Goal: Task Accomplishment & Management: Use online tool/utility

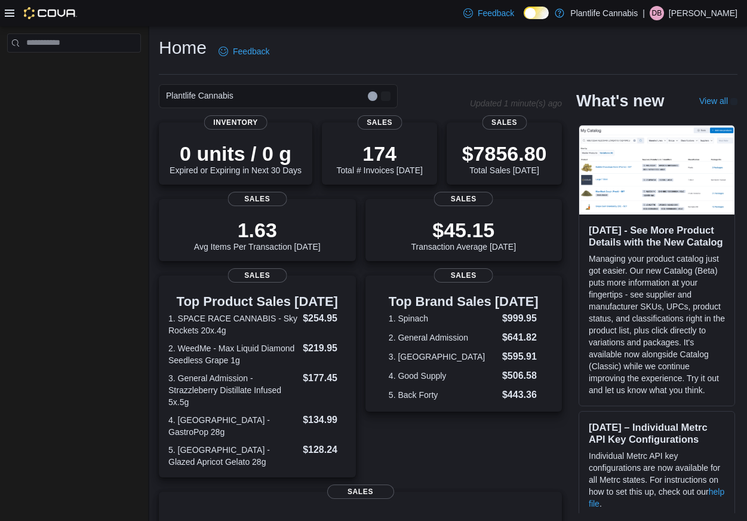
click at [12, 14] on icon at bounding box center [10, 13] width 10 height 10
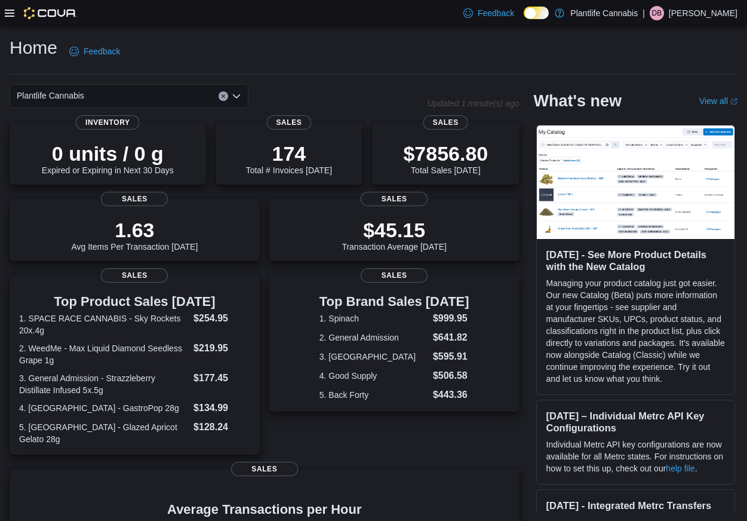
click at [9, 14] on icon at bounding box center [10, 13] width 10 height 10
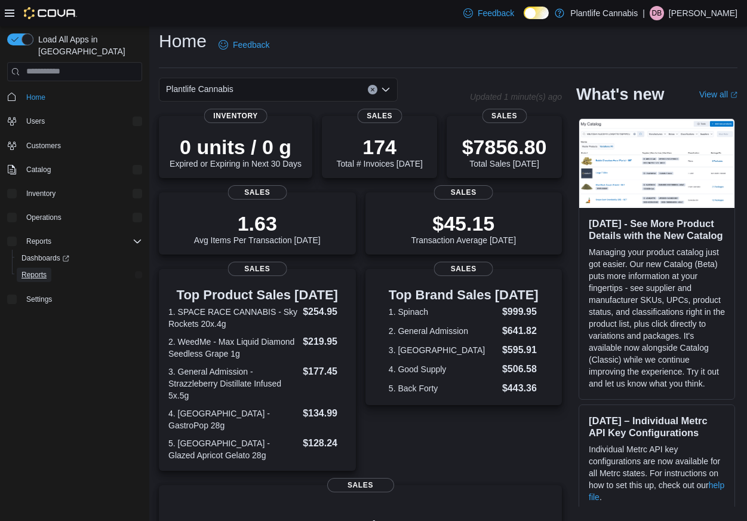
click at [33, 268] on span "Reports" at bounding box center [34, 275] width 25 height 14
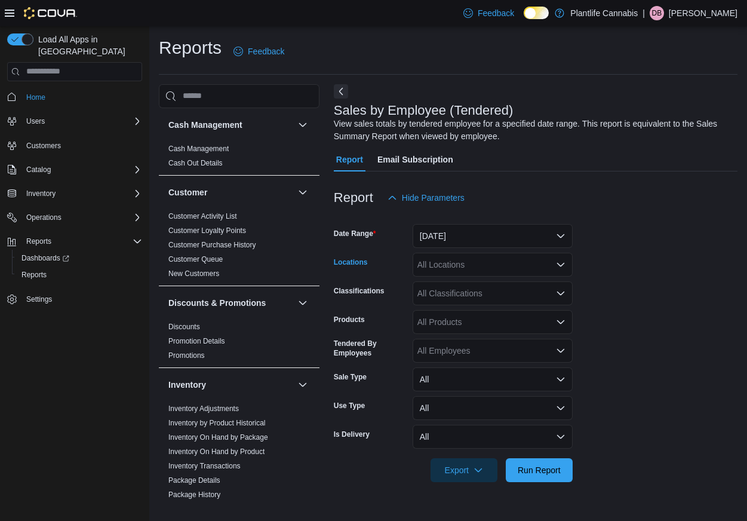
click at [536, 269] on div "All Locations" at bounding box center [493, 265] width 160 height 24
click at [518, 240] on button "[DATE]" at bounding box center [493, 236] width 160 height 24
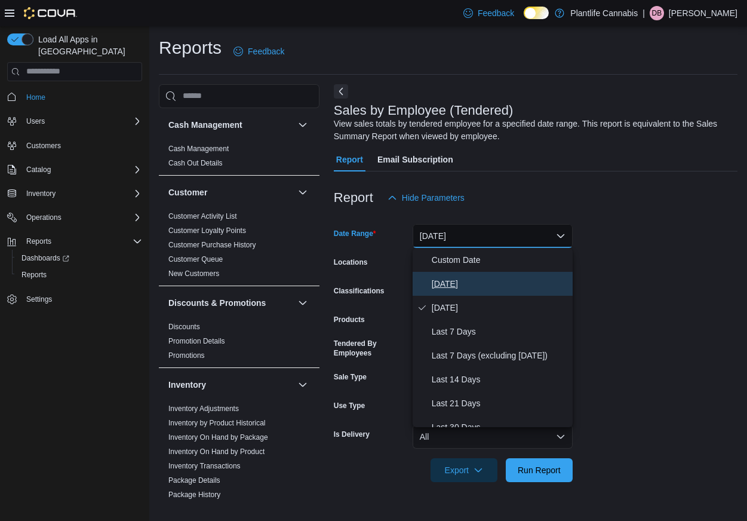
click at [474, 284] on span "[DATE]" at bounding box center [500, 284] width 136 height 14
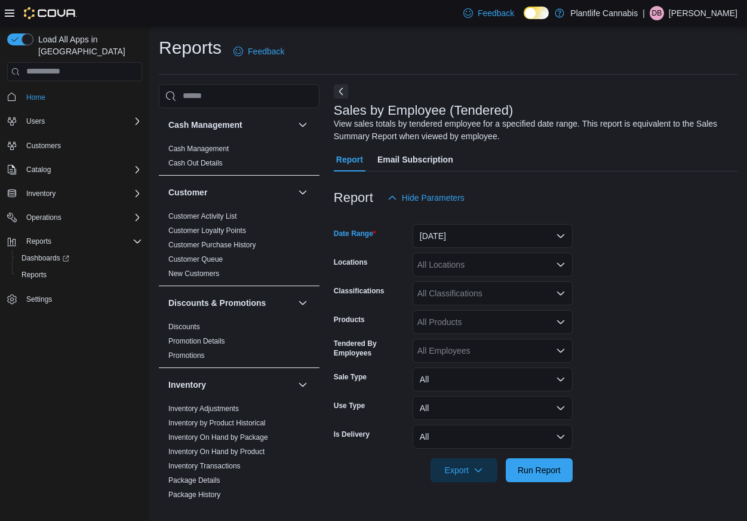
click at [442, 261] on div "All Locations" at bounding box center [493, 265] width 160 height 24
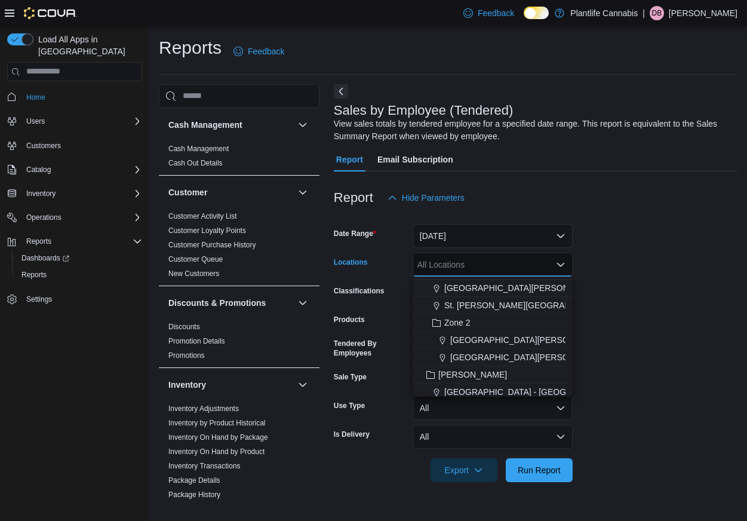
scroll to position [137, 0]
click at [533, 354] on span "[GEOGRAPHIC_DATA][PERSON_NAME][GEOGRAPHIC_DATA]" at bounding box center [571, 356] width 243 height 12
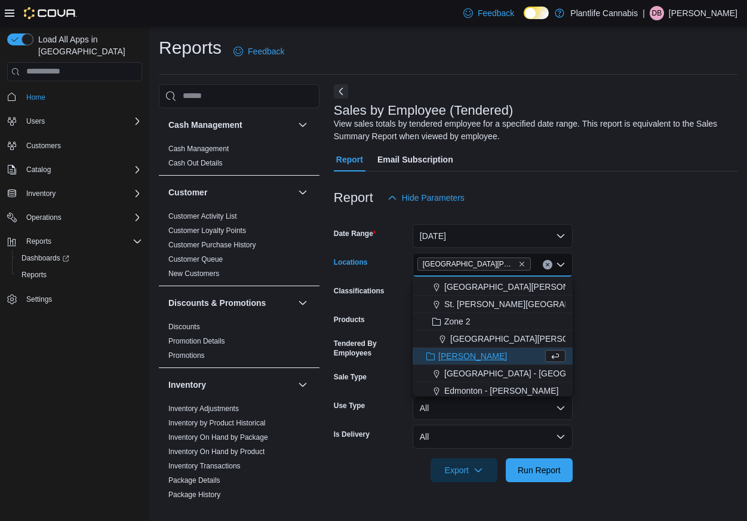
click at [623, 322] on form "Date Range [DATE] Locations [GEOGRAPHIC_DATA][PERSON_NAME][GEOGRAPHIC_DATA] Com…" at bounding box center [536, 346] width 404 height 272
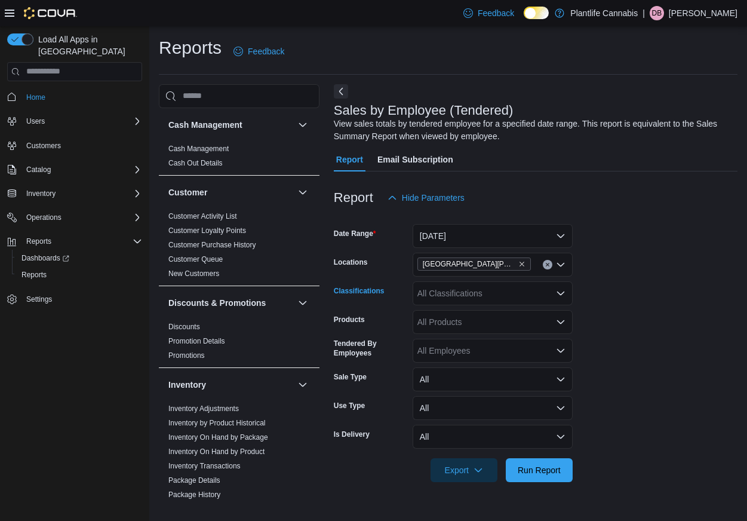
click at [530, 296] on div "All Classifications" at bounding box center [493, 293] width 160 height 24
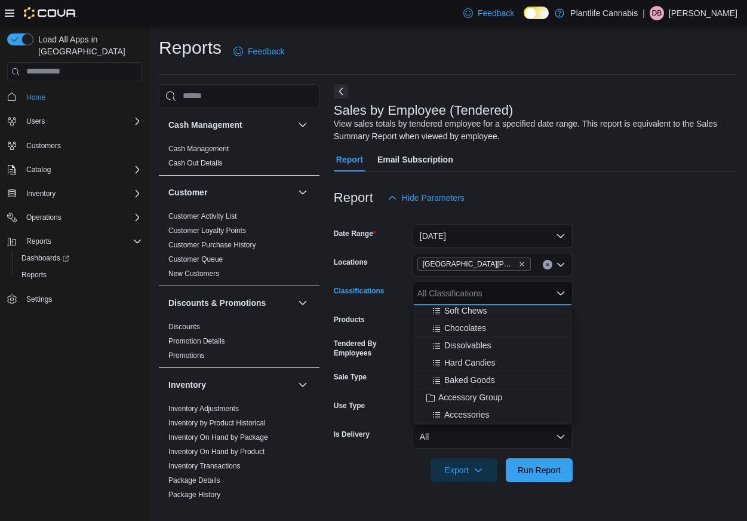
scroll to position [91, 0]
click at [502, 391] on span "Accessory Group" at bounding box center [470, 395] width 64 height 12
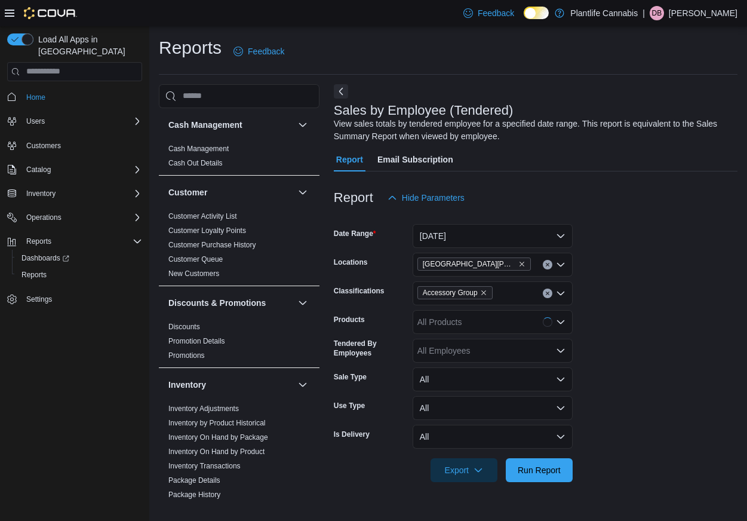
click at [659, 321] on form "Date Range [DATE] Locations [GEOGRAPHIC_DATA][PERSON_NAME] Creek Classification…" at bounding box center [536, 346] width 404 height 272
click at [548, 472] on span "Run Report" at bounding box center [539, 469] width 43 height 12
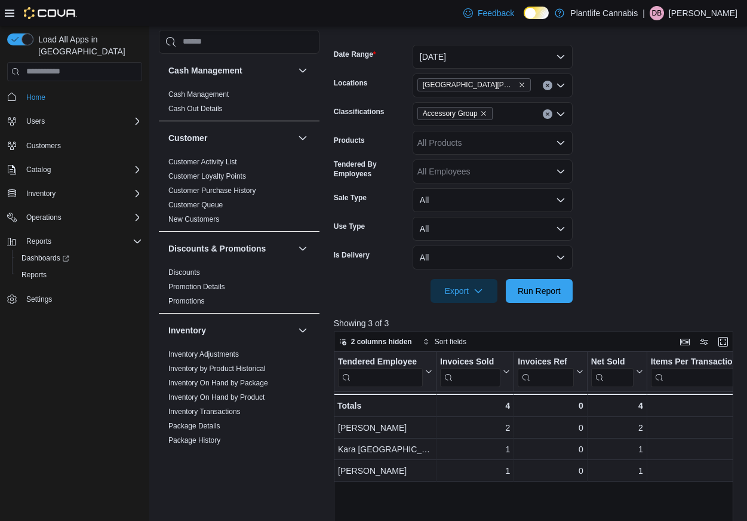
scroll to position [176, 0]
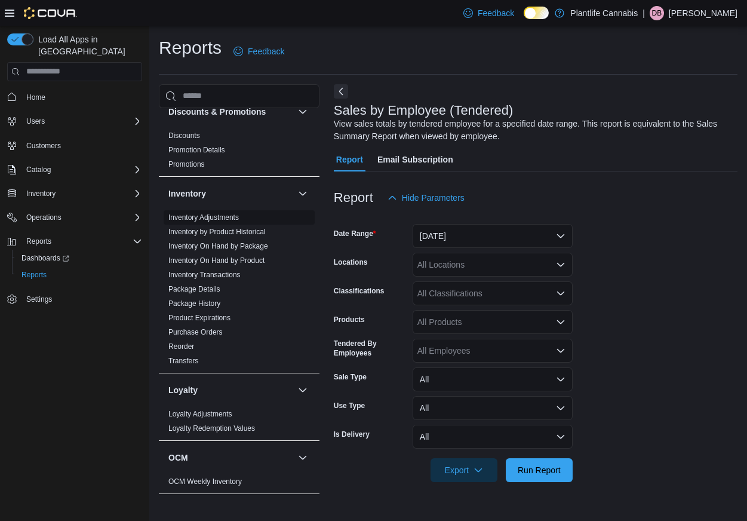
scroll to position [613, 0]
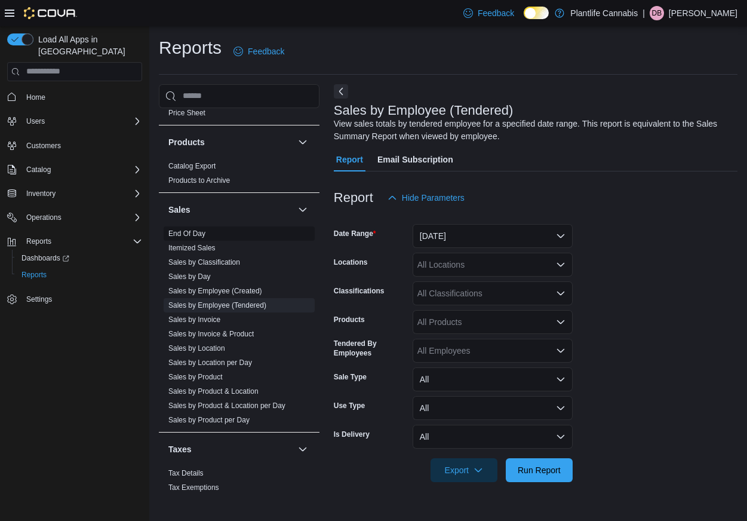
click at [189, 232] on link "End Of Day" at bounding box center [186, 233] width 37 height 8
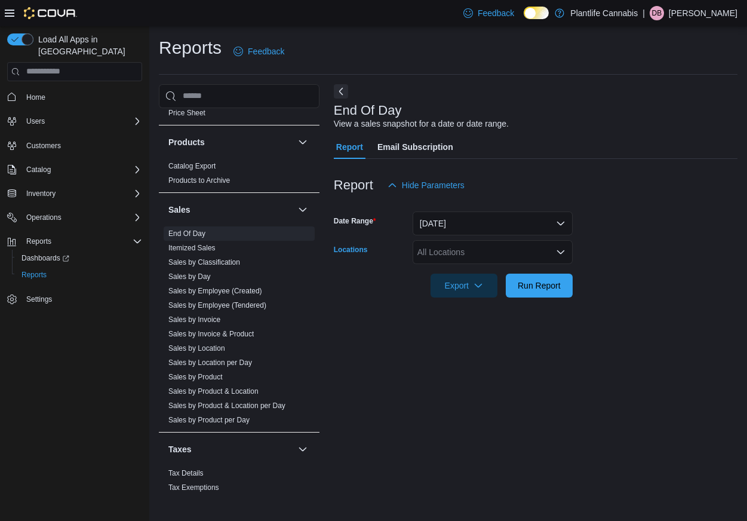
click at [503, 241] on div "All Locations" at bounding box center [493, 252] width 160 height 24
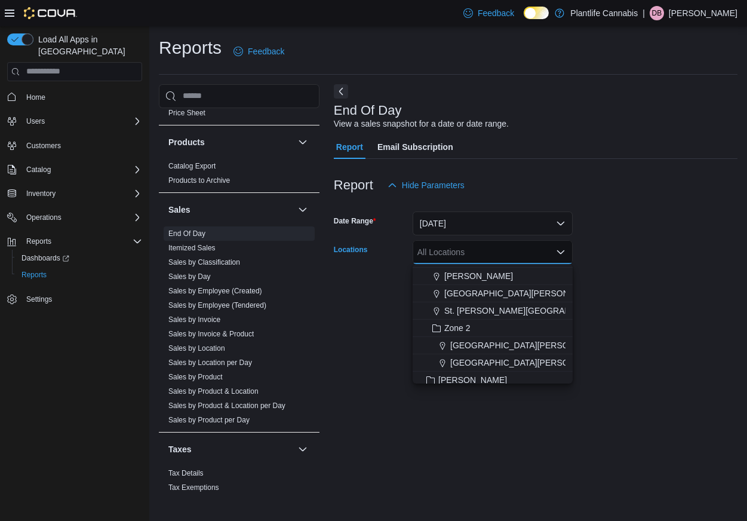
scroll to position [124, 0]
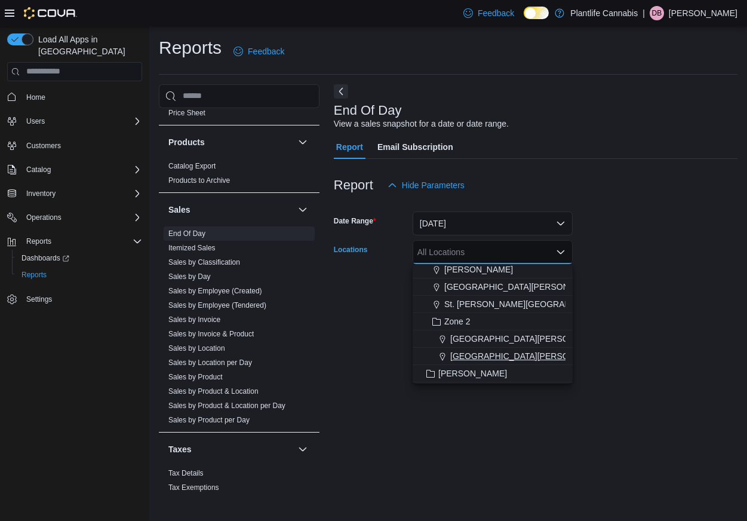
click at [542, 357] on span "[GEOGRAPHIC_DATA][PERSON_NAME][GEOGRAPHIC_DATA]" at bounding box center [571, 356] width 243 height 12
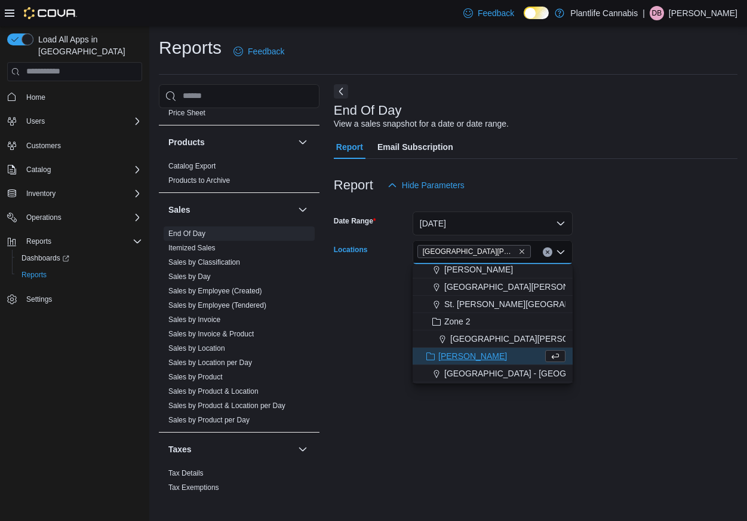
drag, startPoint x: 662, startPoint y: 328, endPoint x: 600, endPoint y: 311, distance: 64.5
click at [662, 328] on div "End Of Day View a sales snapshot for a date or date range. Report Email Subscri…" at bounding box center [536, 291] width 404 height 415
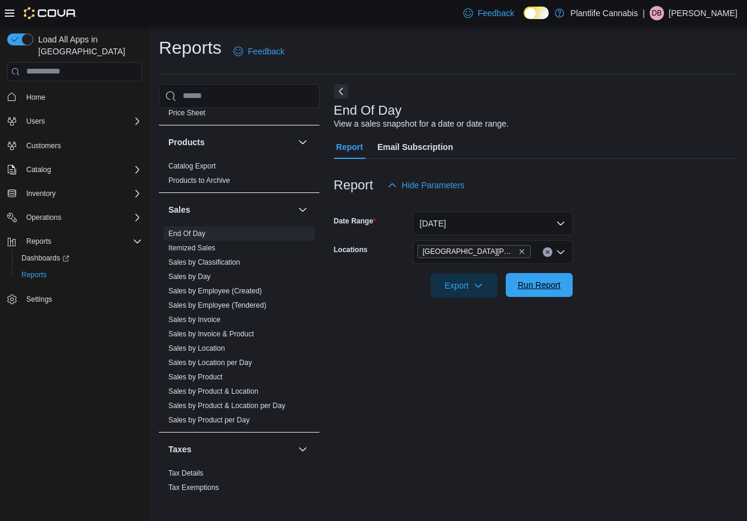
click at [529, 291] on span "Run Report" at bounding box center [539, 285] width 53 height 24
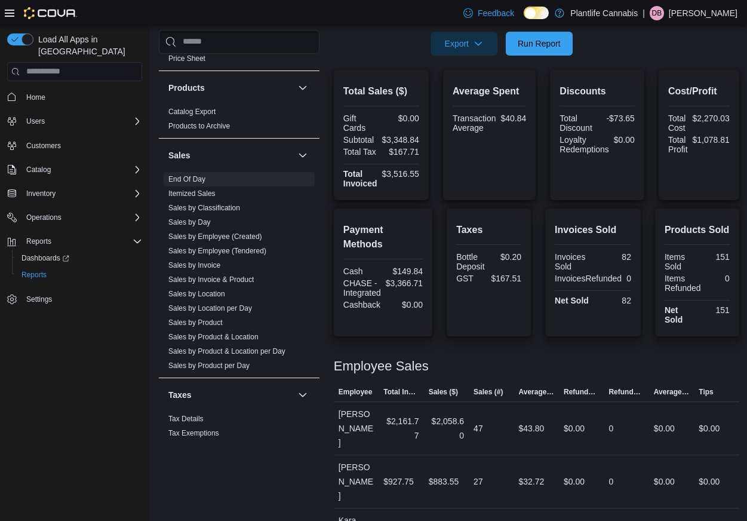
scroll to position [249, 0]
